Goal: Task Accomplishment & Management: Manage account settings

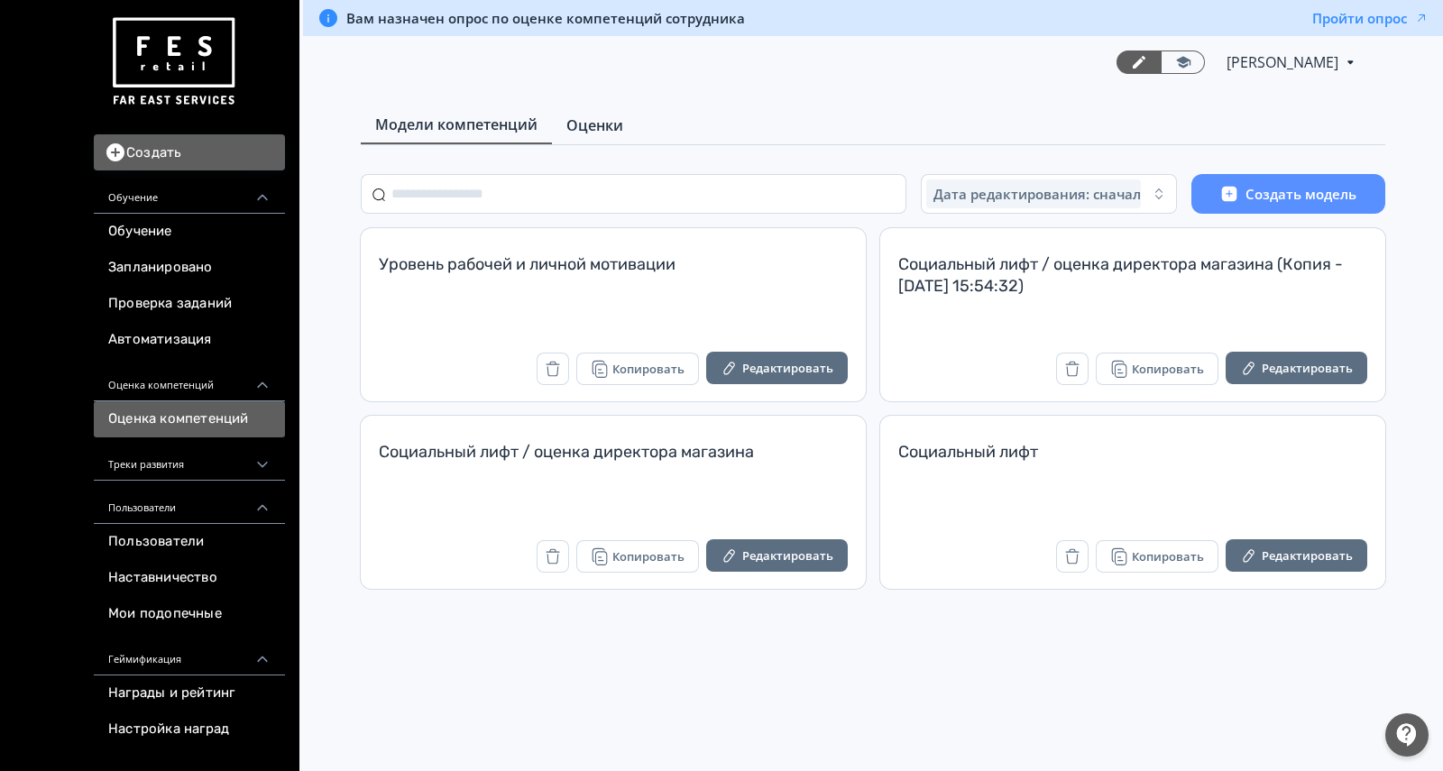
click at [586, 130] on span "Оценки" at bounding box center [594, 126] width 57 height 22
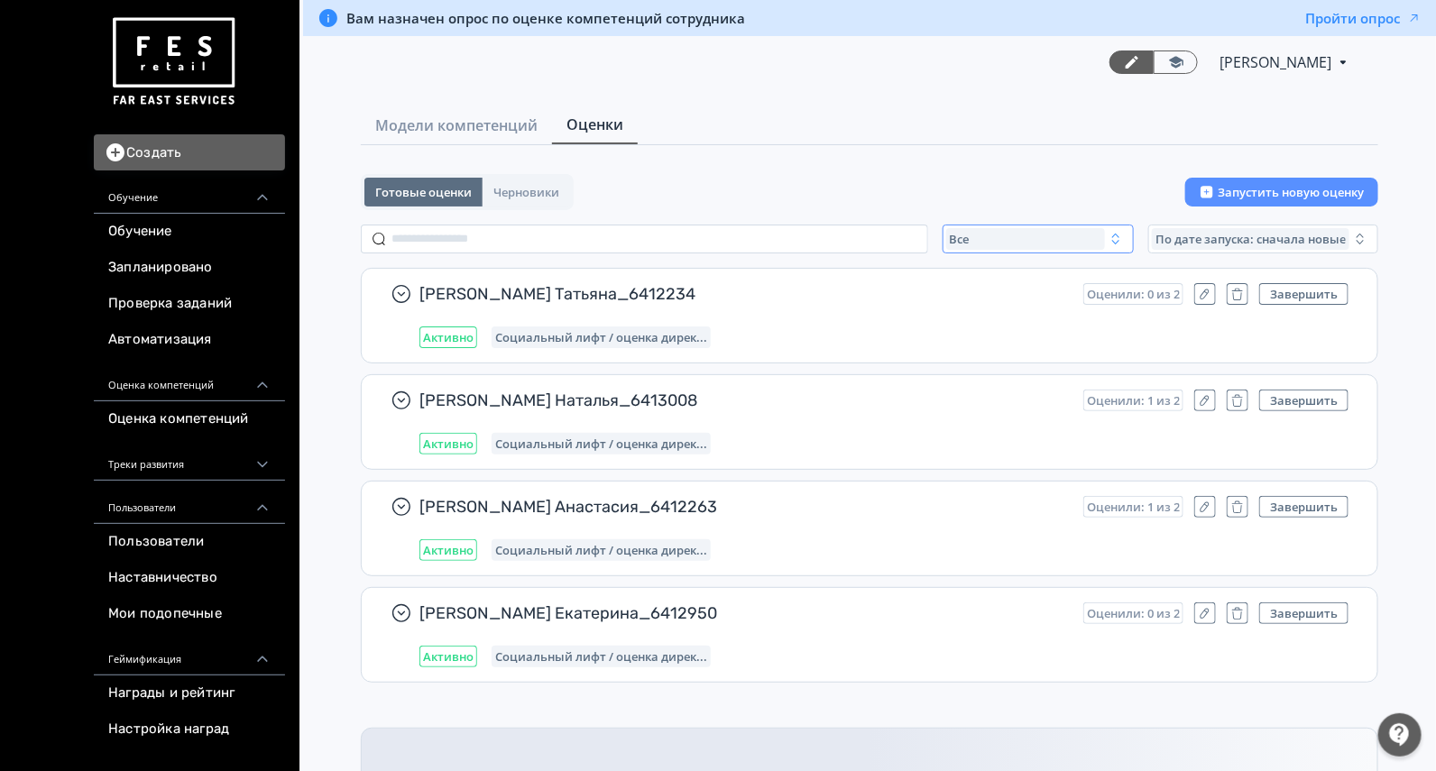
click at [968, 239] on span "Все" at bounding box center [960, 239] width 20 height 14
click at [982, 311] on span "Активные" at bounding box center [999, 313] width 66 height 18
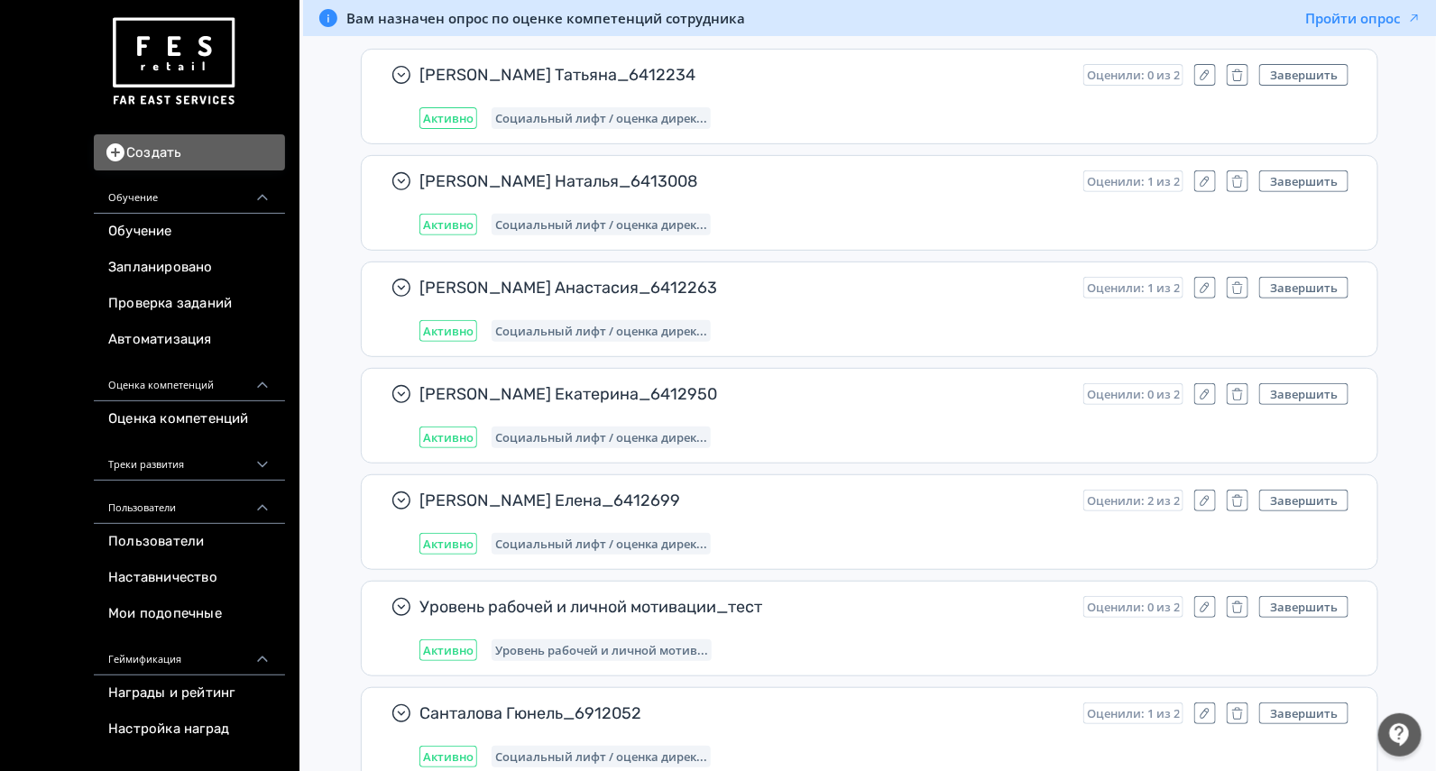
scroll to position [225, 0]
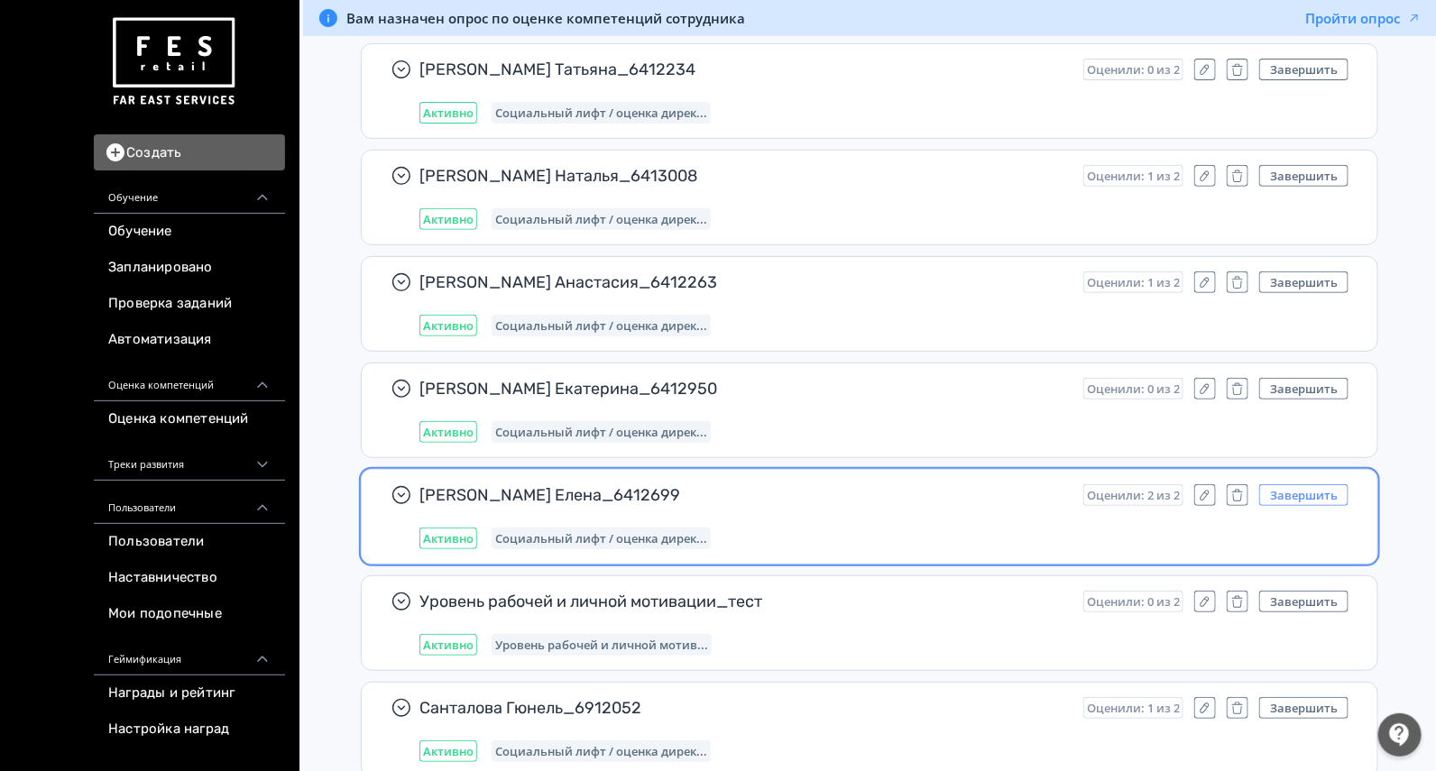
click at [1299, 497] on button "Завершить" at bounding box center [1303, 495] width 89 height 22
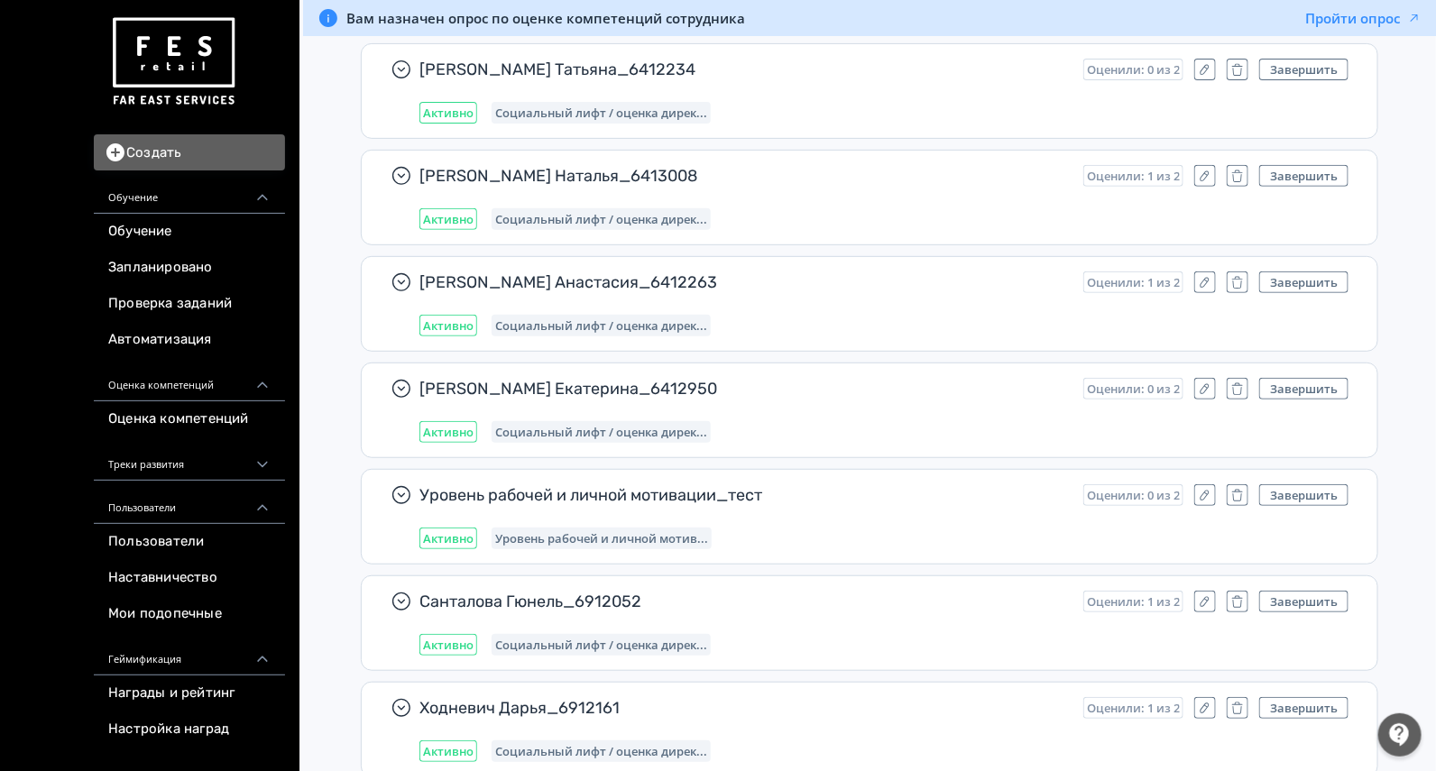
scroll to position [2346, 0]
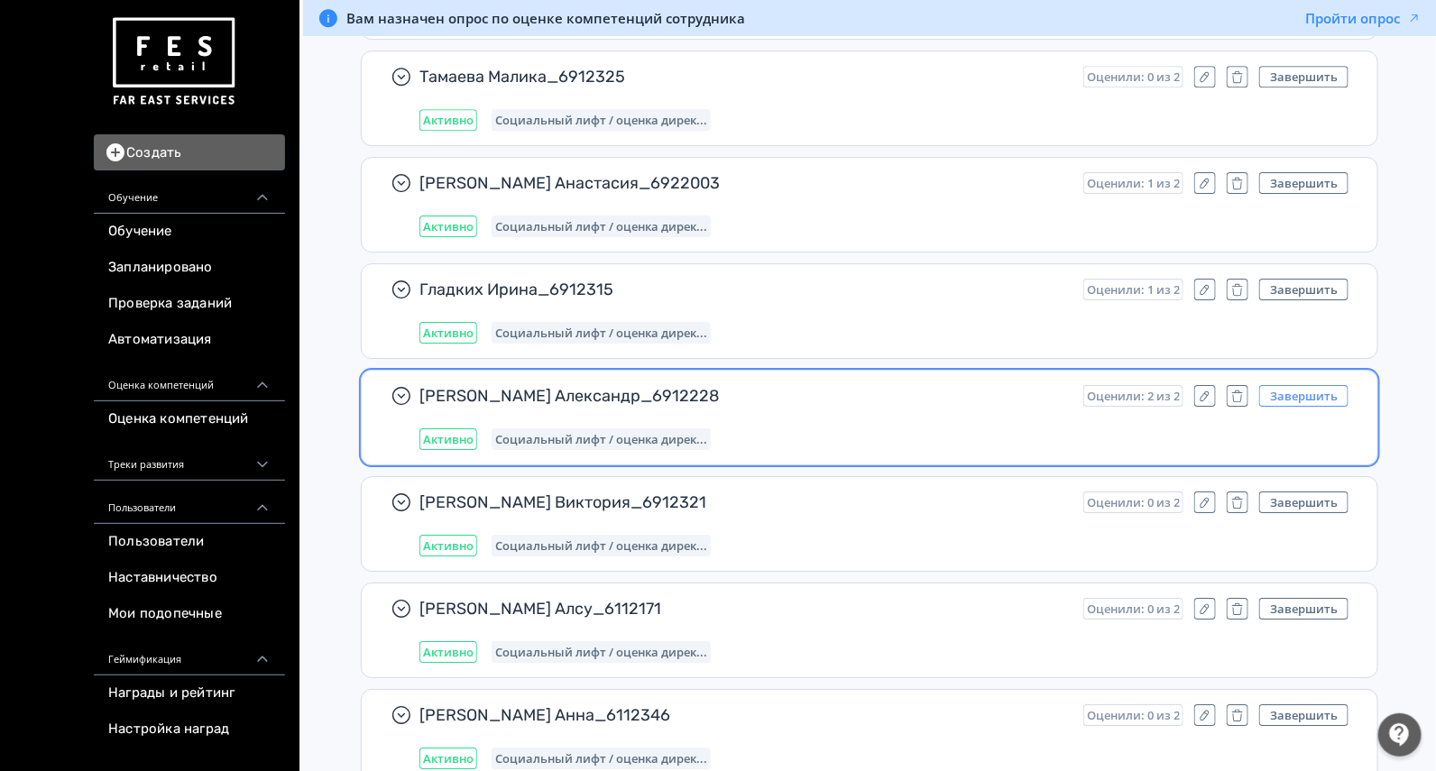
click at [1337, 385] on button "Завершить" at bounding box center [1303, 396] width 89 height 22
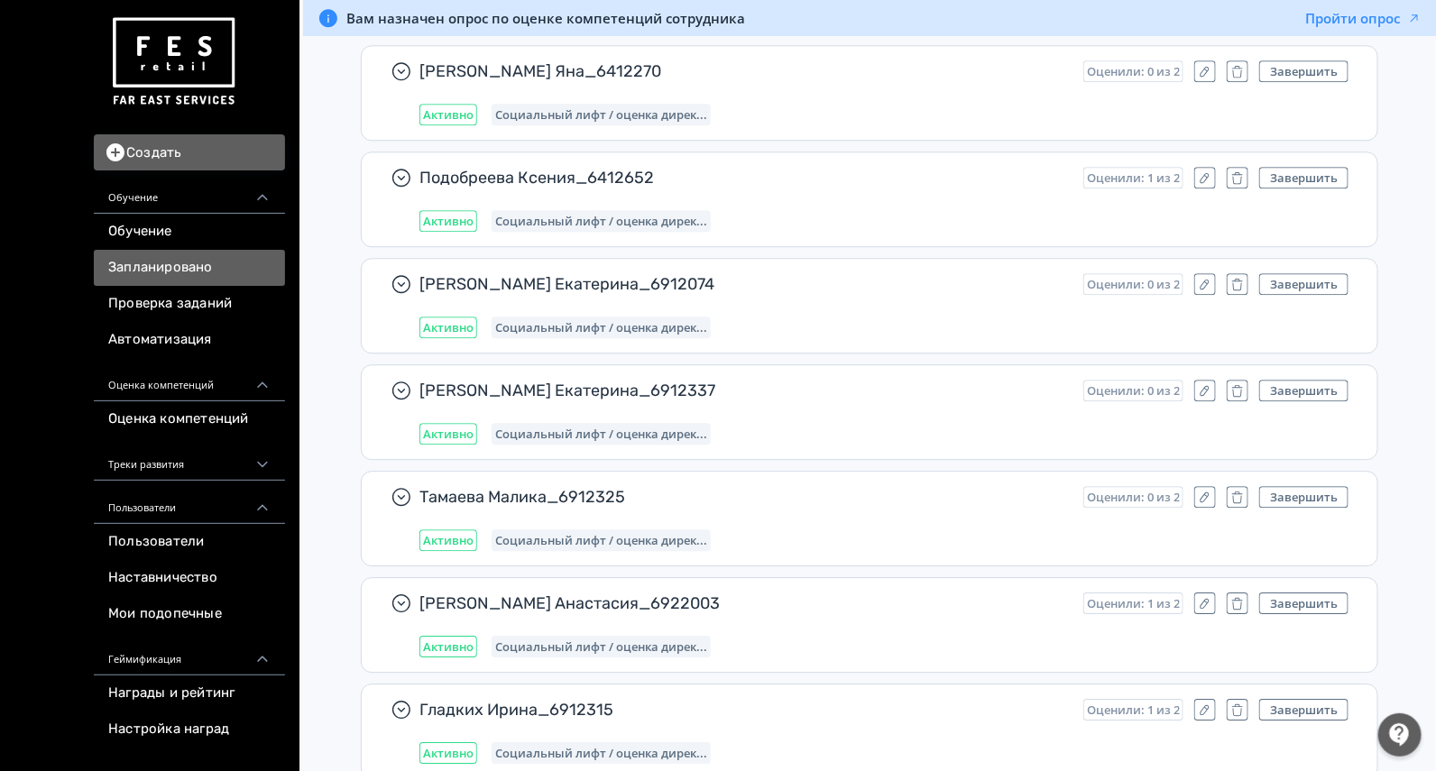
scroll to position [1782, 0]
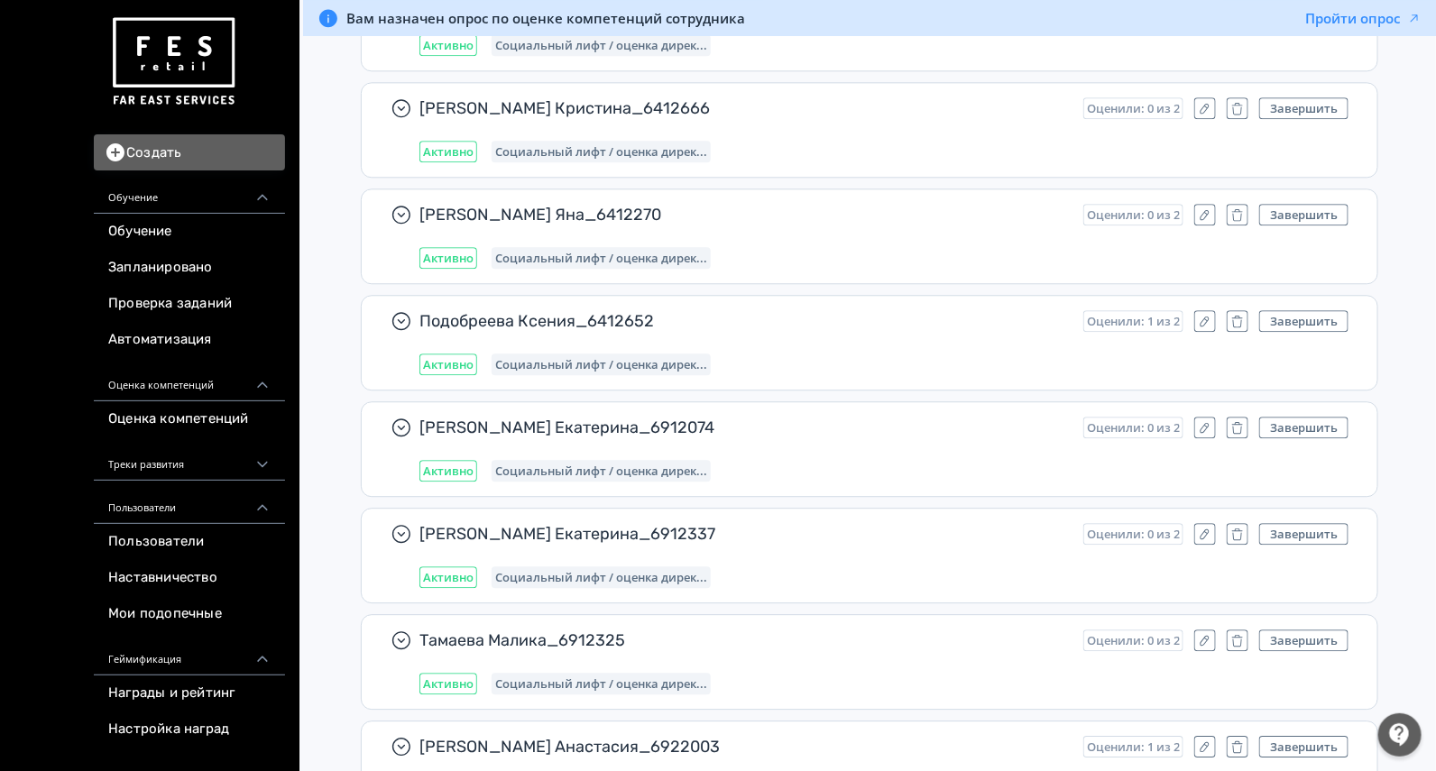
click at [179, 33] on img at bounding box center [173, 62] width 130 height 102
